Goal: Find specific page/section: Find specific page/section

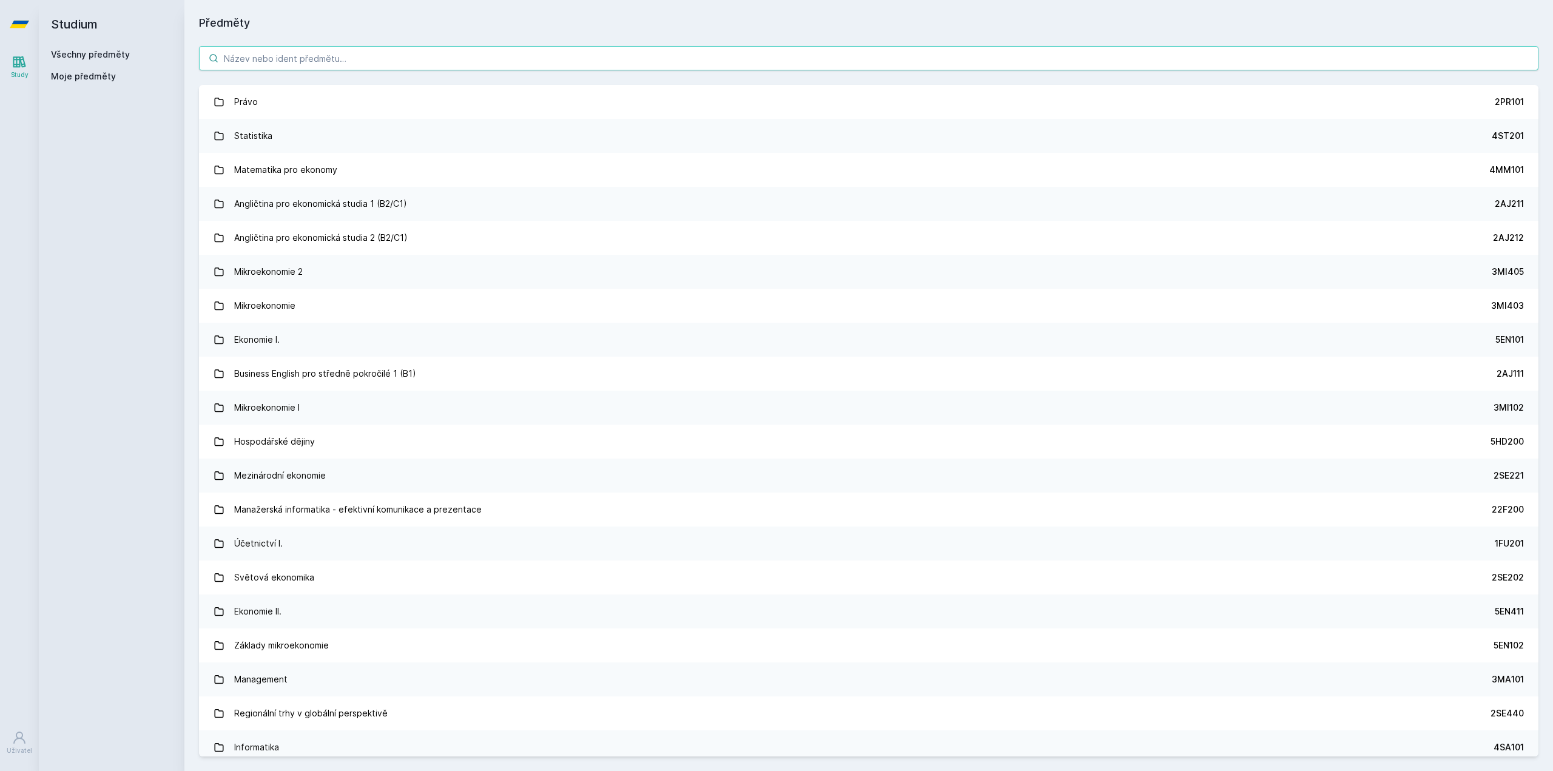
click at [404, 60] on input "search" at bounding box center [868, 58] width 1339 height 24
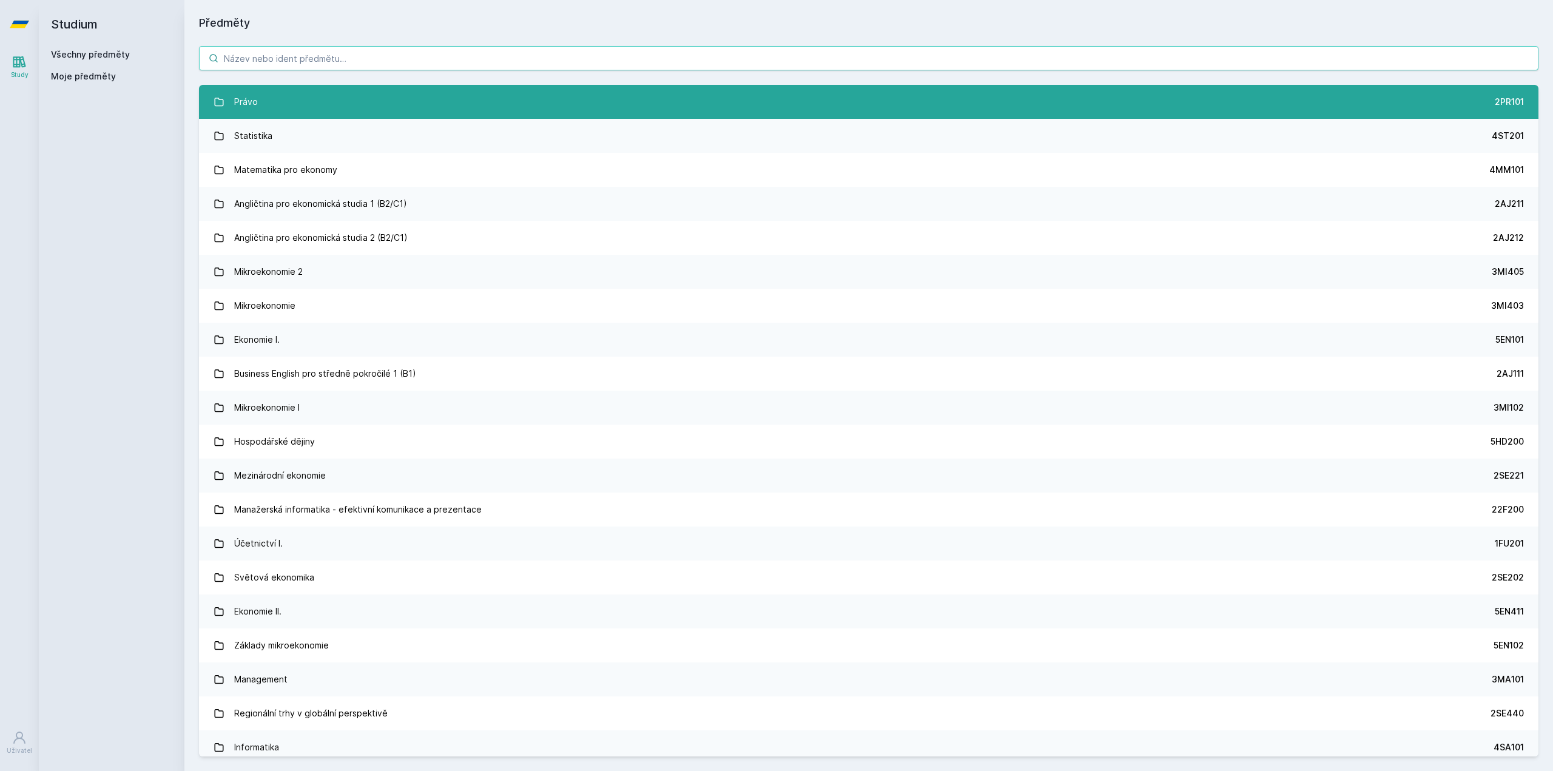
paste input "4ME301"
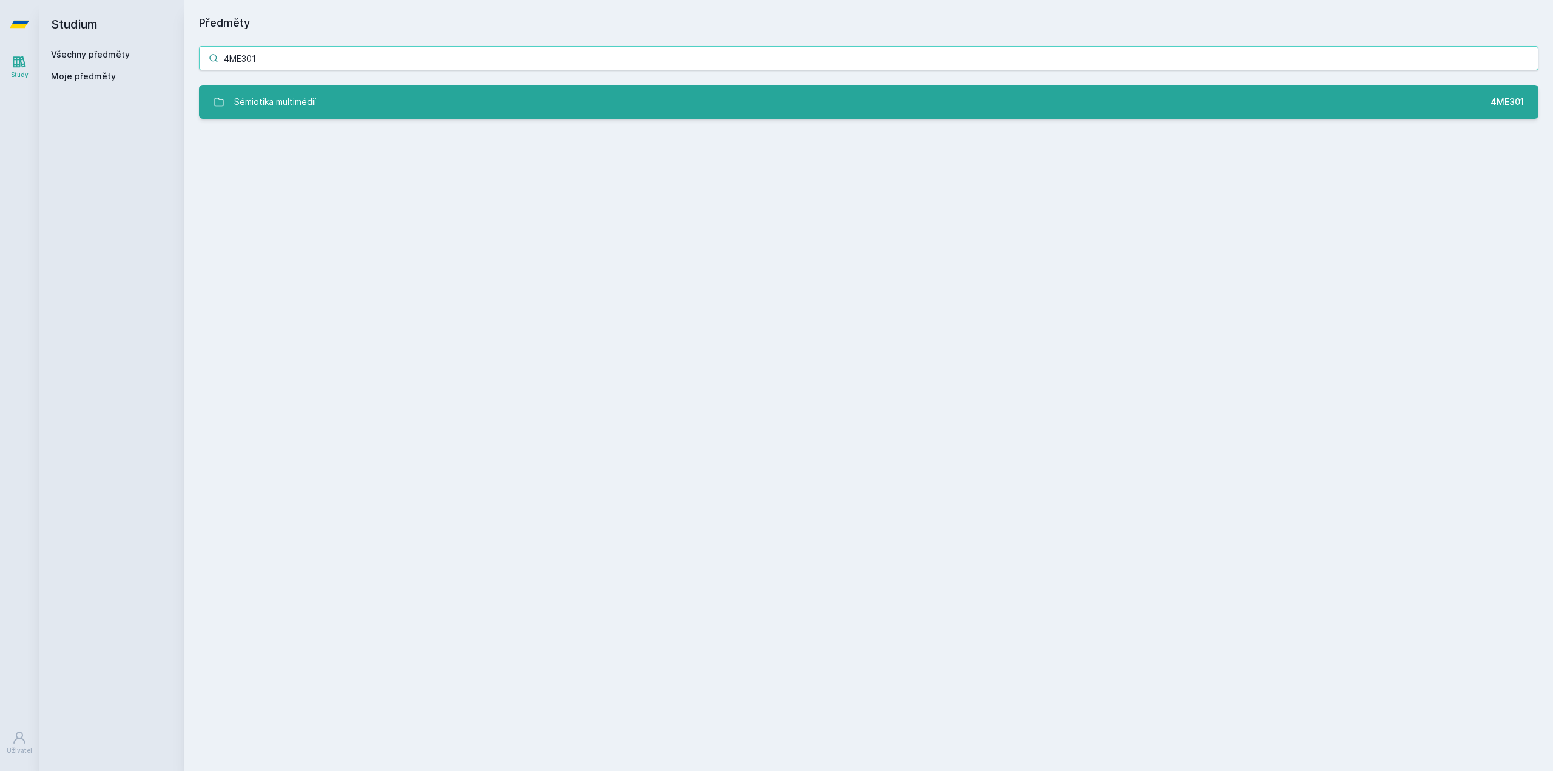
type input "4ME301"
click at [316, 87] on link "Sémiotika multimédií 4ME301" at bounding box center [868, 102] width 1339 height 34
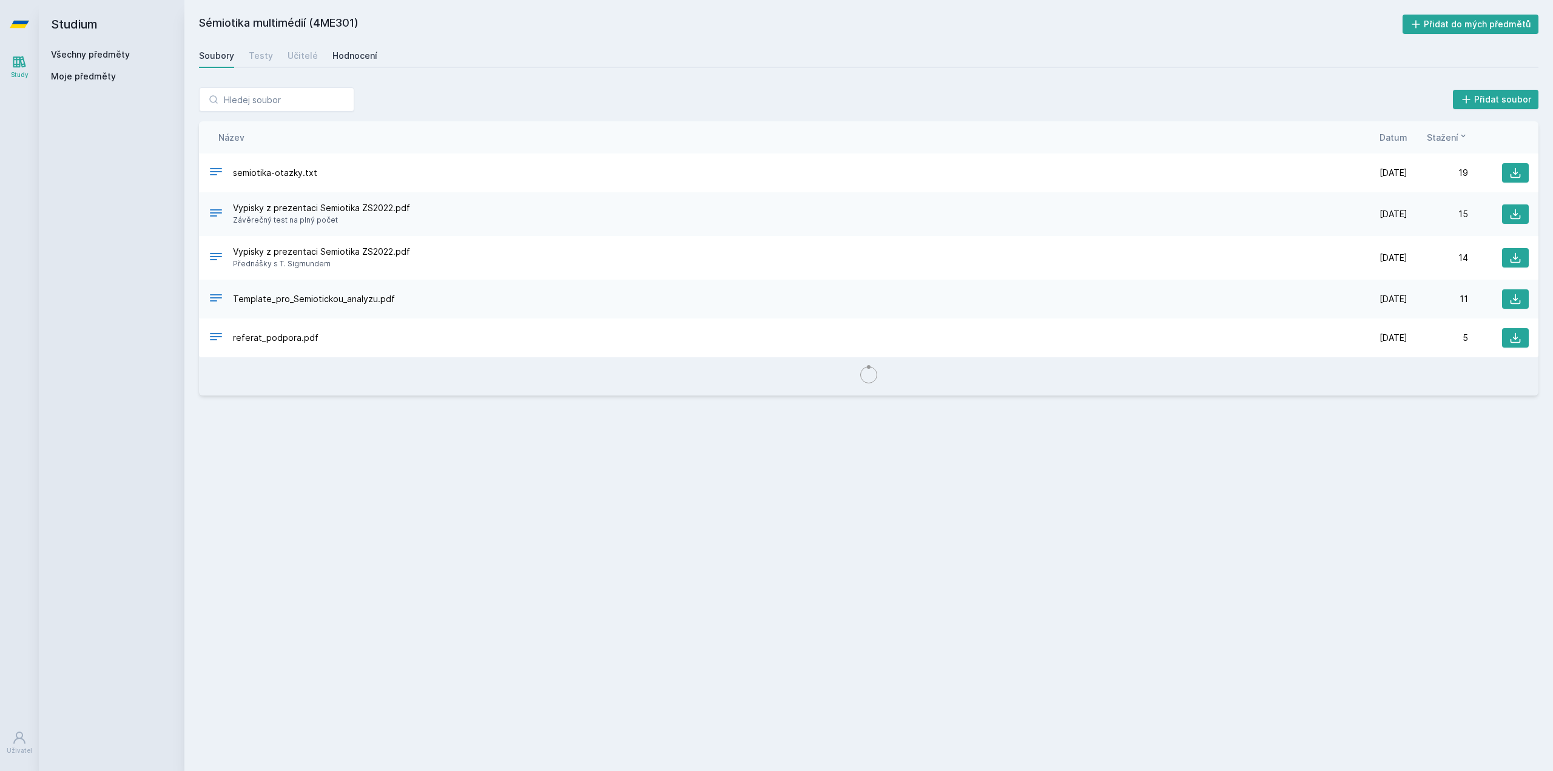
click at [369, 58] on div "Hodnocení" at bounding box center [354, 56] width 45 height 12
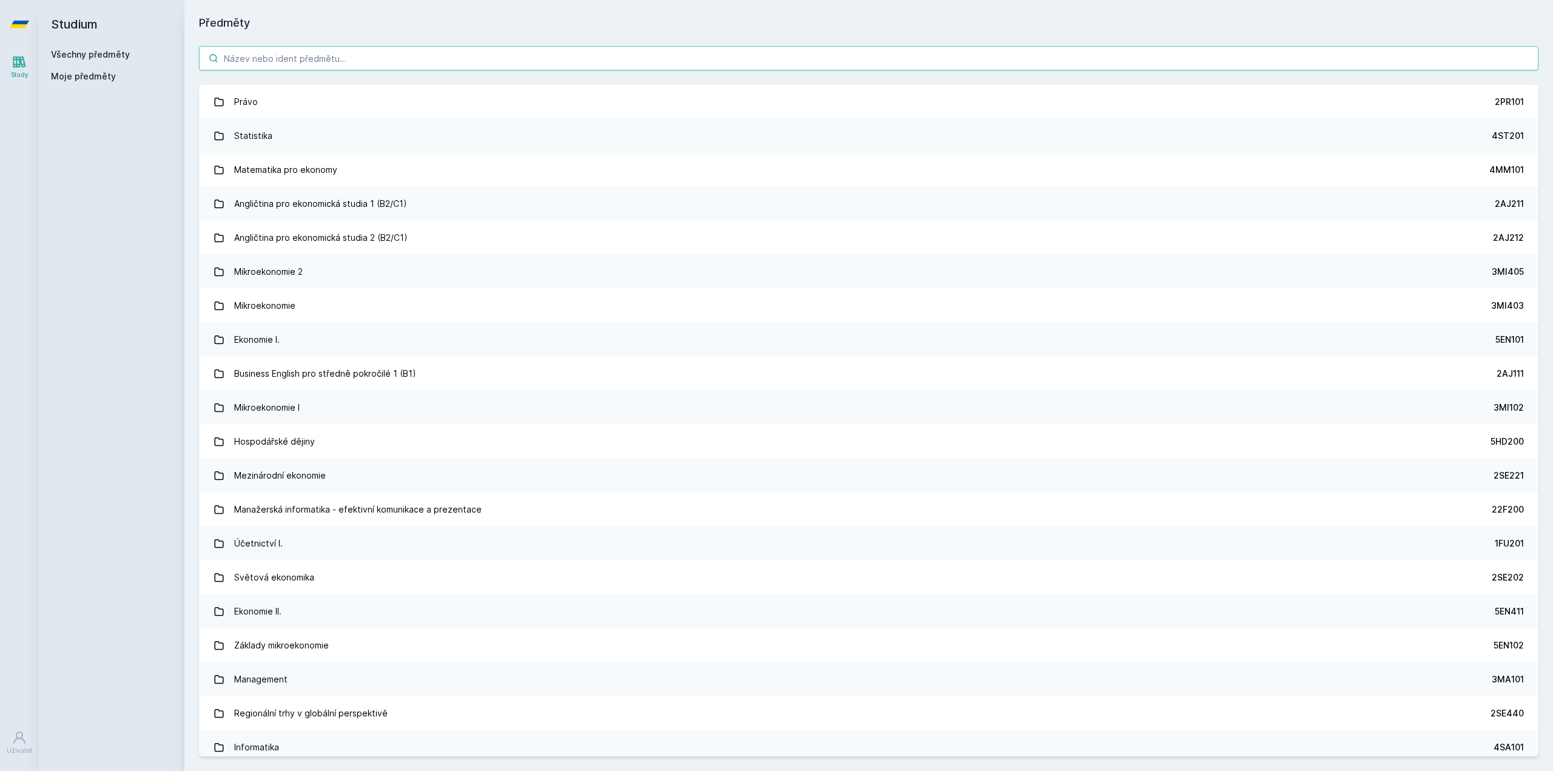
click at [303, 68] on input "search" at bounding box center [868, 58] width 1339 height 24
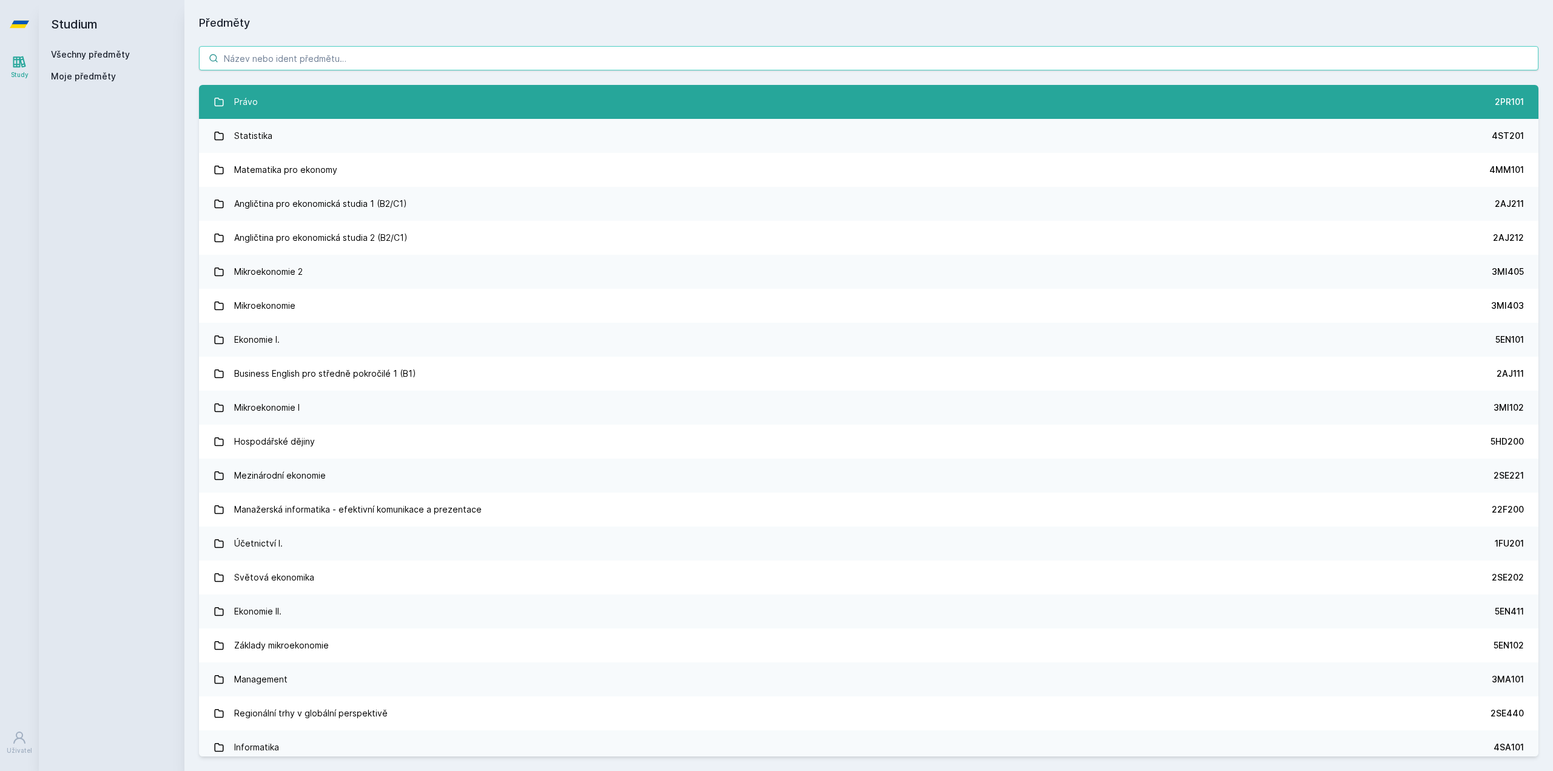
paste input "4IZ441"
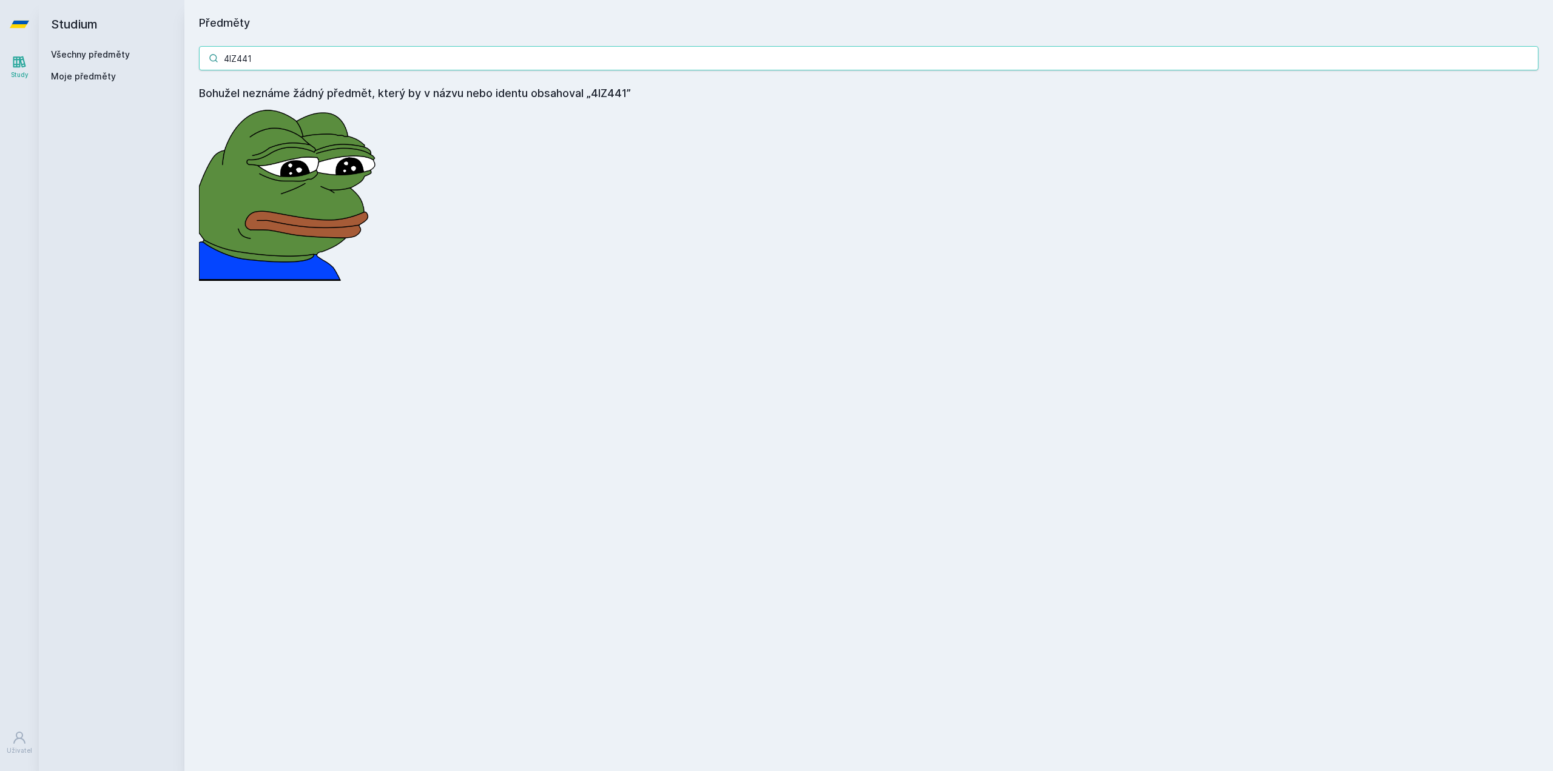
type input "4IZ441"
